Goal: Task Accomplishment & Management: Complete application form

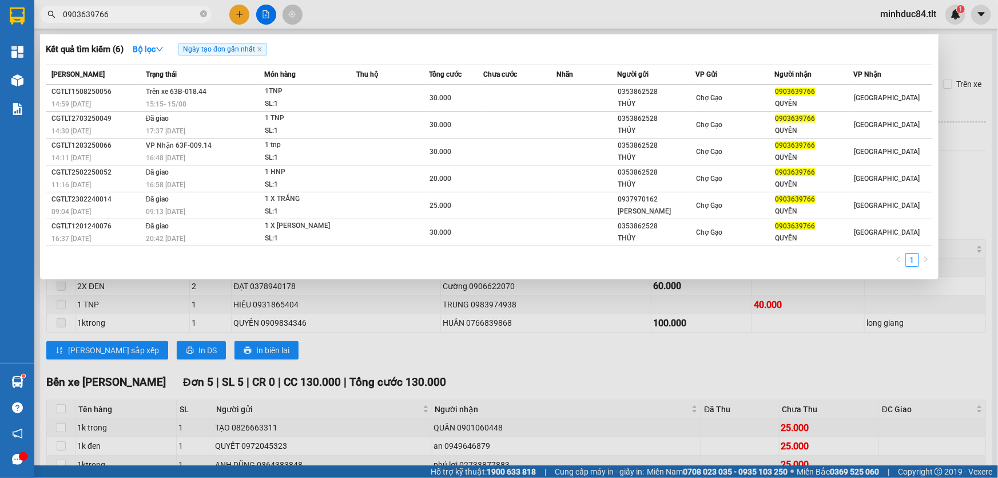
scroll to position [161, 0]
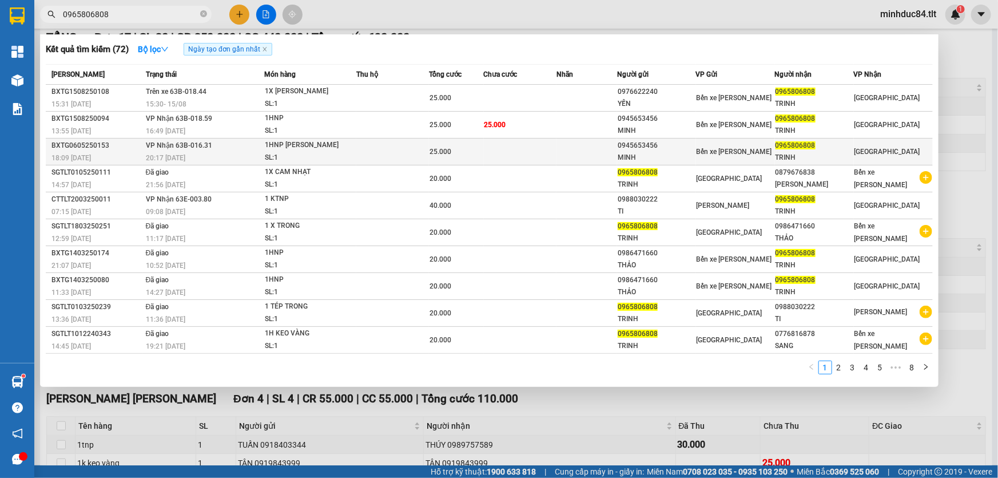
type input "0965806808"
click at [402, 152] on td at bounding box center [392, 151] width 73 height 27
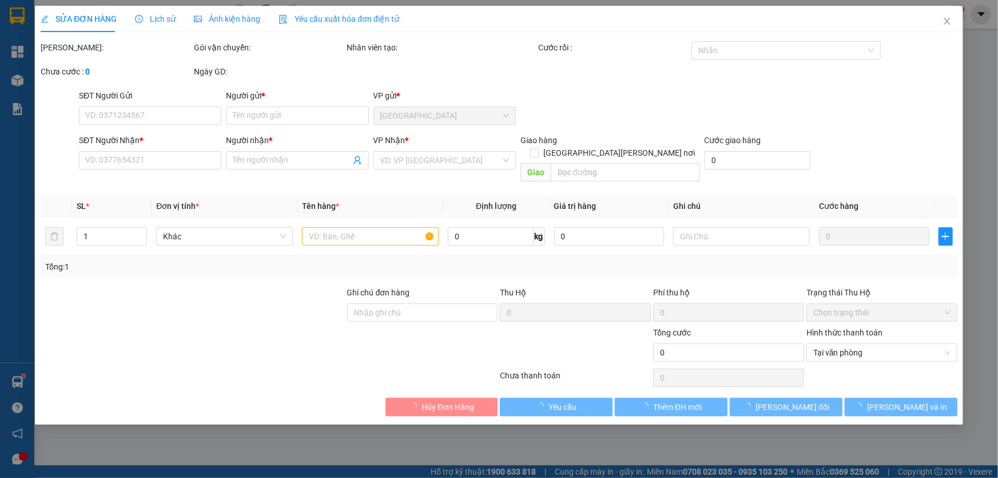
type input "0945653456"
type input "MINH"
type input "0965806808"
type input "TRINH"
type input "25.000"
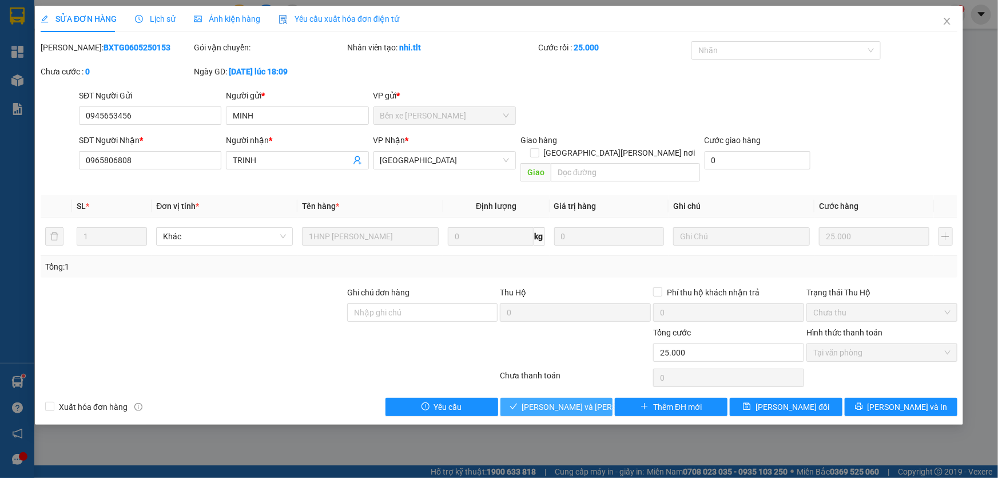
click at [573, 402] on button "[PERSON_NAME] và [PERSON_NAME] hàng" at bounding box center [557, 407] width 113 height 18
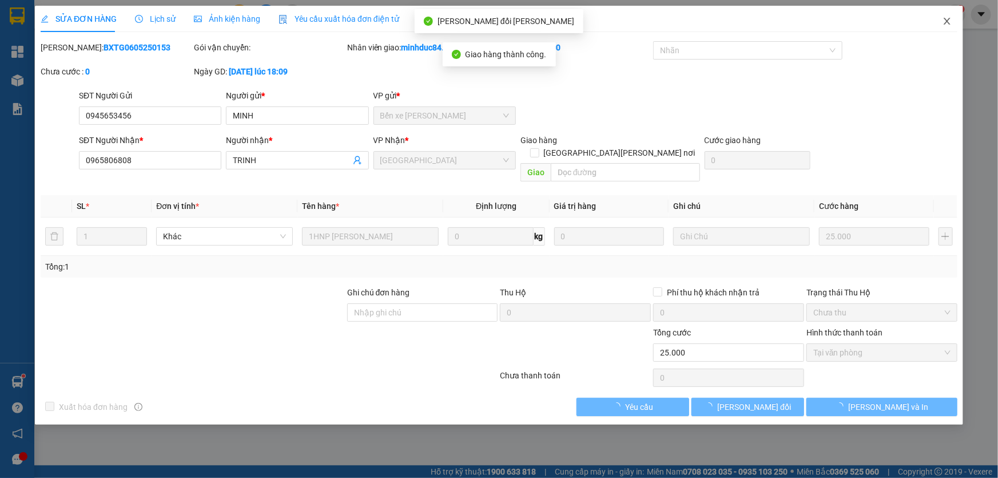
click at [956, 21] on span "Close" at bounding box center [948, 22] width 32 height 32
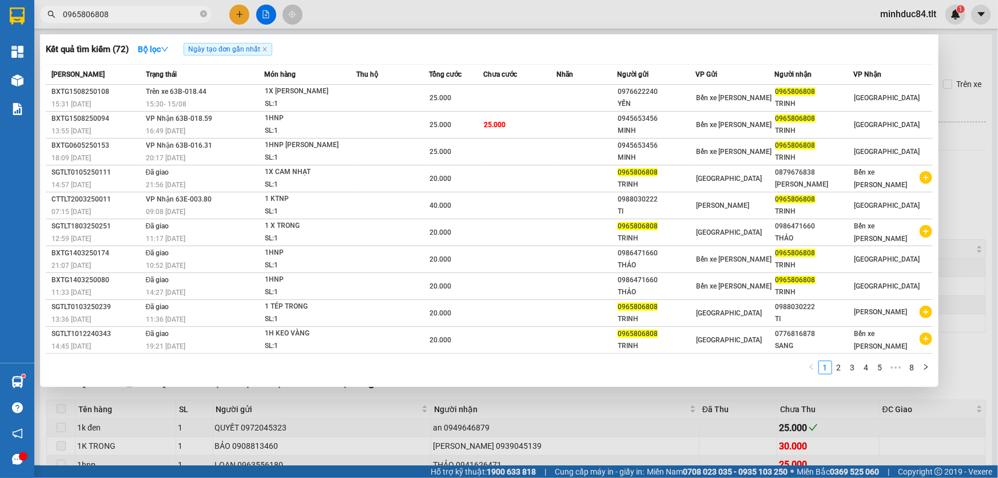
click at [114, 12] on input "0965806808" at bounding box center [130, 14] width 135 height 13
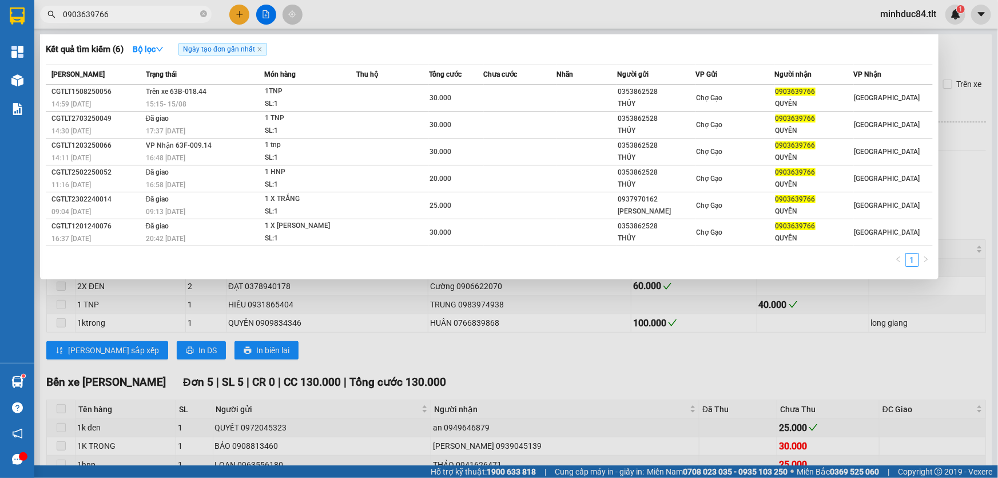
type input "0903639766"
click at [204, 17] on icon "close-circle" at bounding box center [203, 13] width 7 height 7
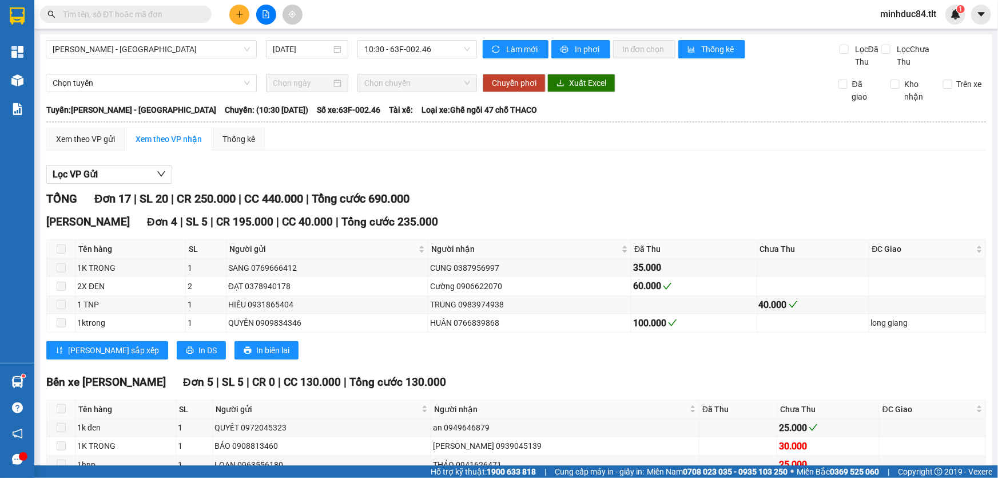
click at [119, 12] on input "text" at bounding box center [130, 14] width 135 height 13
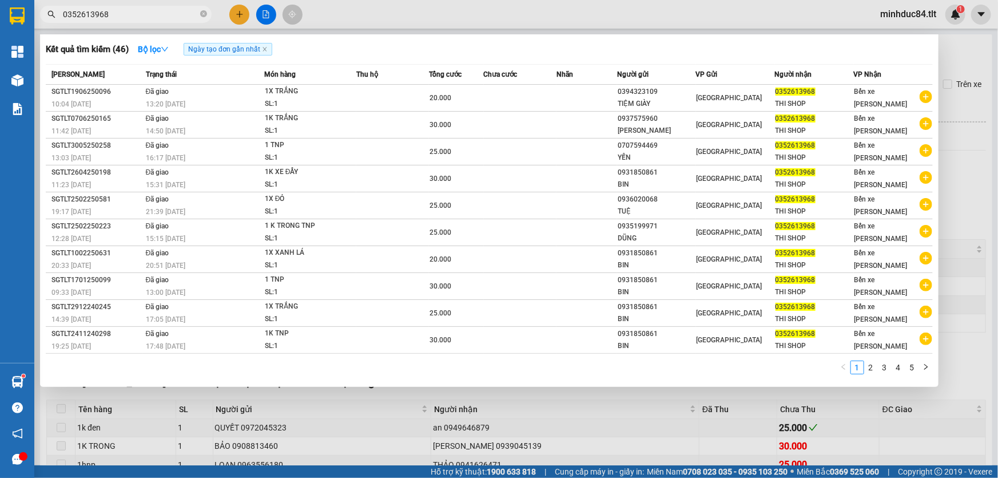
click at [120, 10] on input "0352613968" at bounding box center [130, 14] width 135 height 13
click at [150, 17] on input "0352613968" at bounding box center [130, 14] width 135 height 13
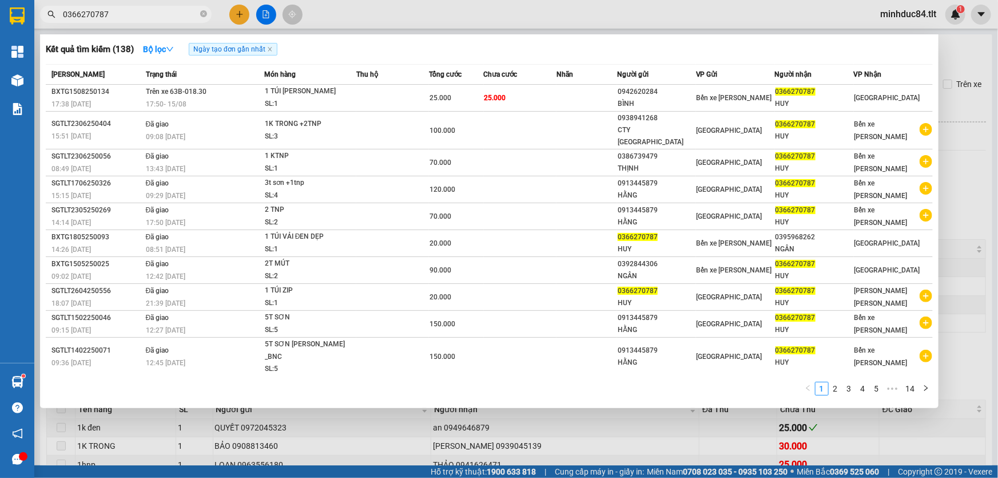
type input "0366270787"
